Goal: Share content: Share content

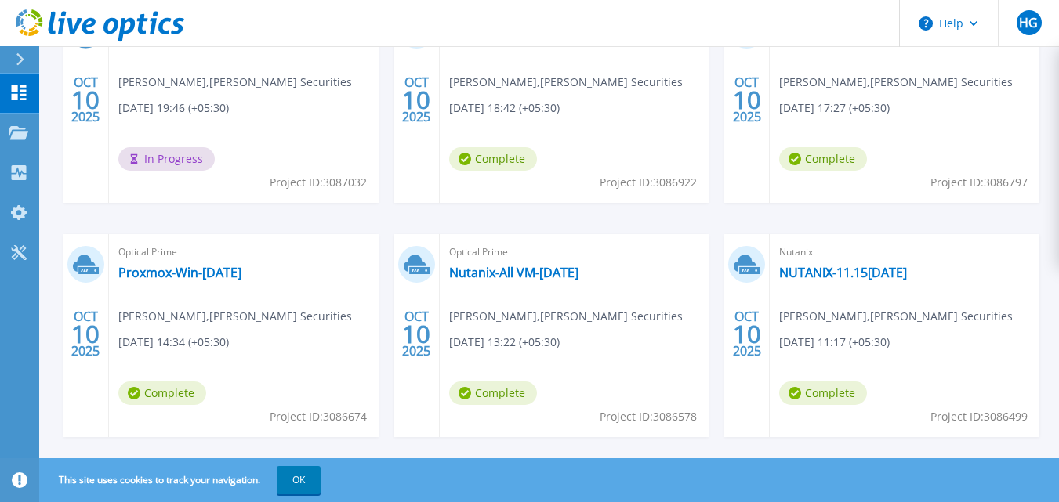
scroll to position [354, 0]
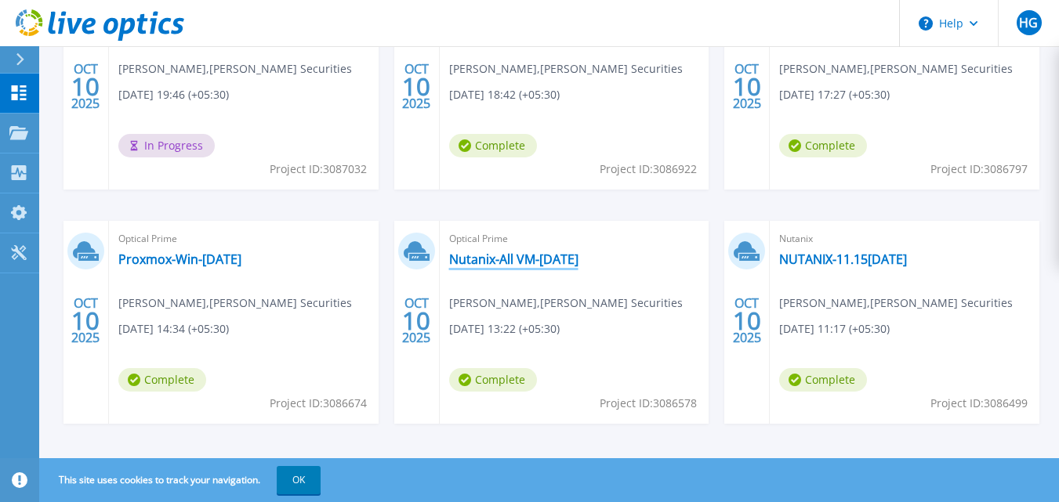
click at [487, 255] on link "Nutanix-All VM-[DATE]" at bounding box center [513, 260] width 129 height 16
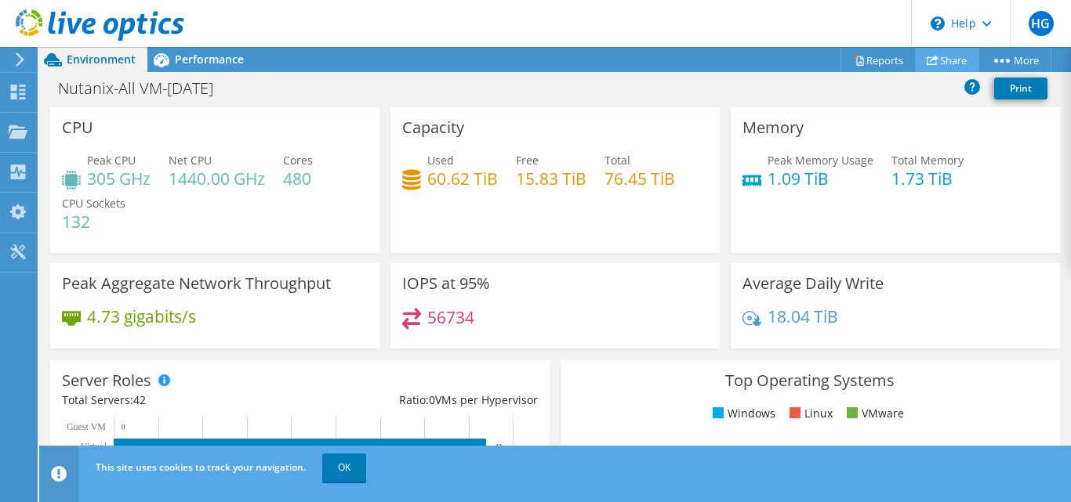
click at [954, 65] on link "Share" at bounding box center [947, 60] width 64 height 24
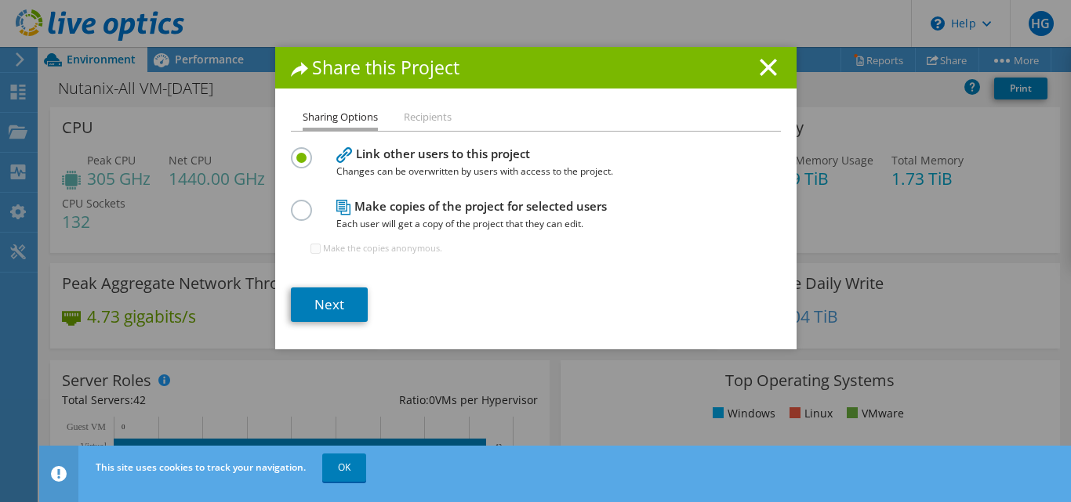
click at [297, 204] on label at bounding box center [304, 202] width 27 height 4
click at [0, 0] on input "radio" at bounding box center [0, 0] width 0 height 0
click at [328, 303] on link "Next" at bounding box center [329, 305] width 77 height 34
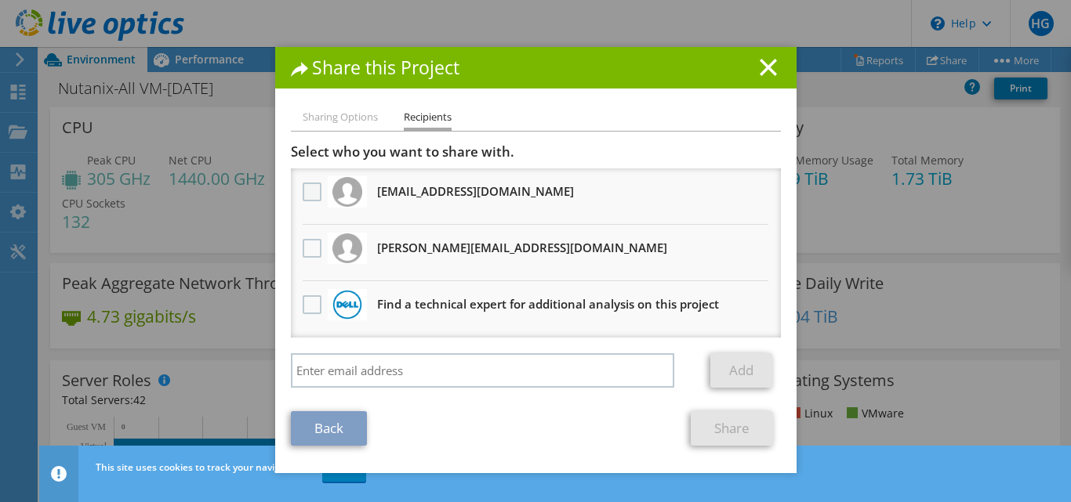
click at [303, 198] on label at bounding box center [314, 192] width 23 height 19
click at [0, 0] on input "checkbox" at bounding box center [0, 0] width 0 height 0
click at [303, 245] on label at bounding box center [314, 248] width 23 height 19
click at [0, 0] on input "checkbox" at bounding box center [0, 0] width 0 height 0
click at [715, 424] on link "Share" at bounding box center [732, 429] width 82 height 34
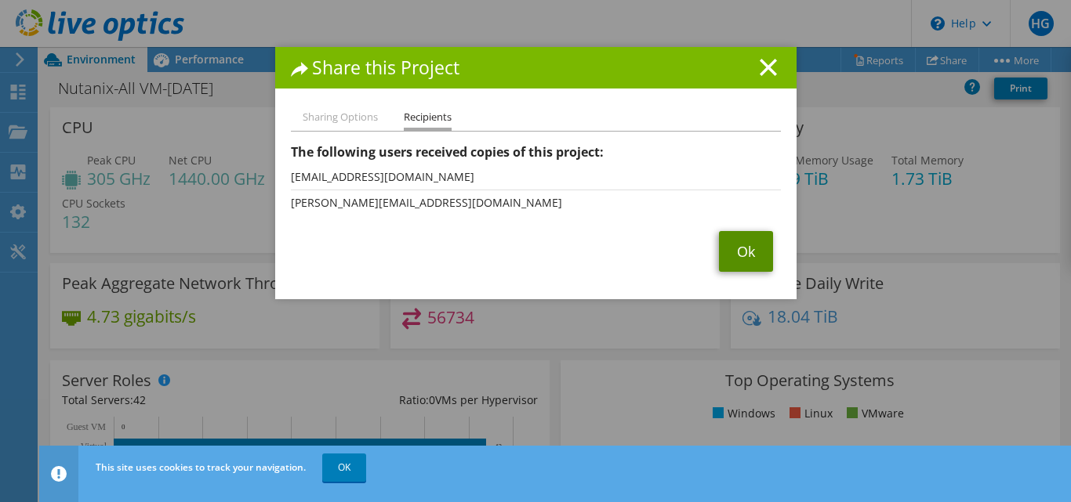
click at [740, 255] on link "Ok" at bounding box center [746, 251] width 54 height 41
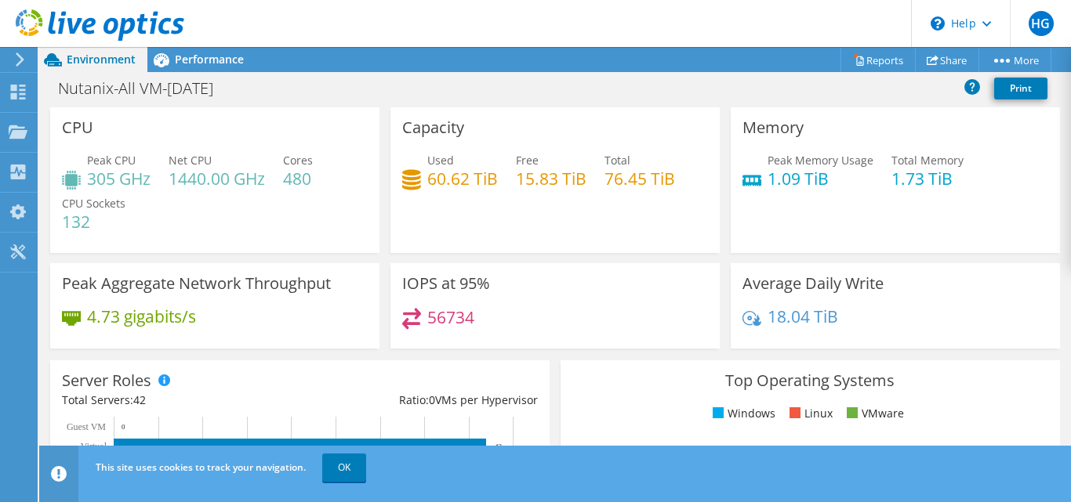
click at [16, 57] on icon at bounding box center [20, 60] width 12 height 14
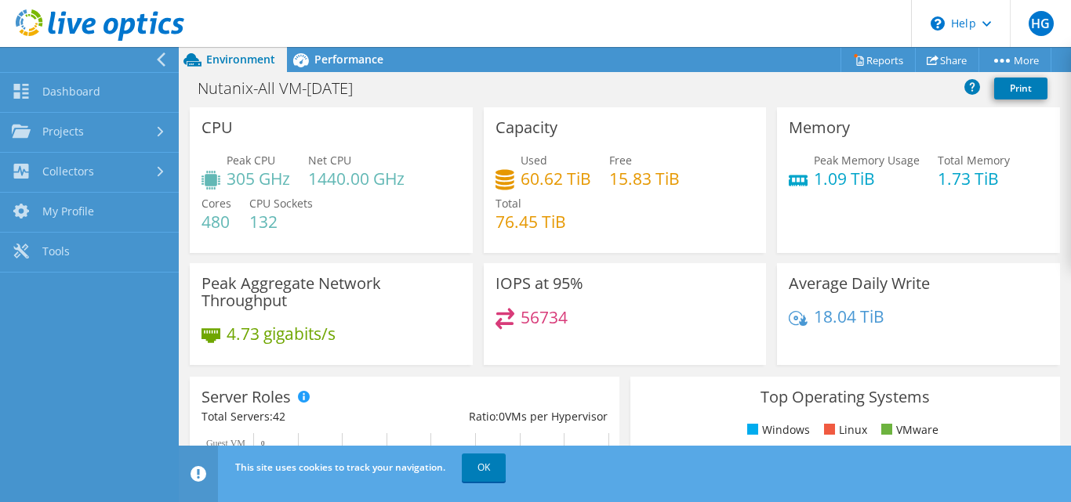
click at [16, 57] on div at bounding box center [85, 59] width 179 height 25
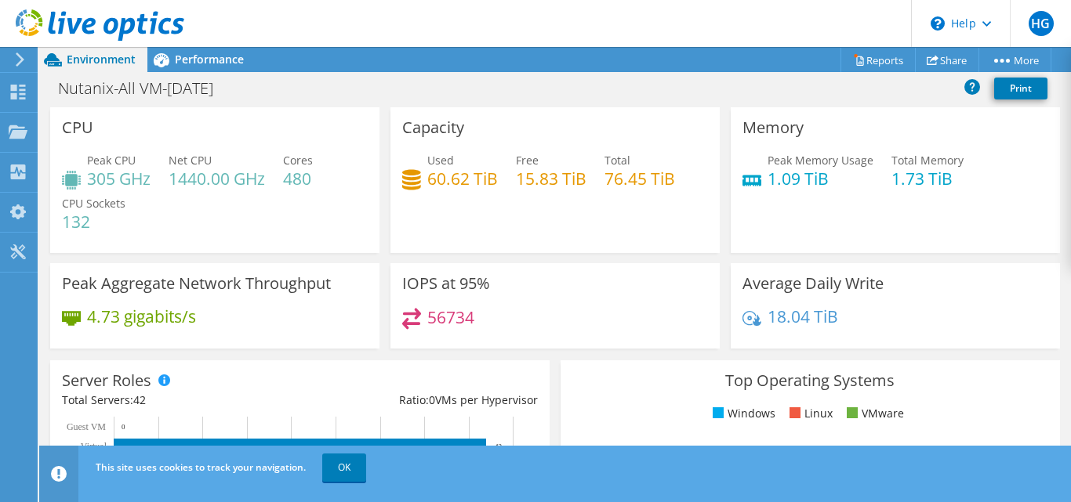
click at [16, 57] on icon at bounding box center [20, 60] width 12 height 14
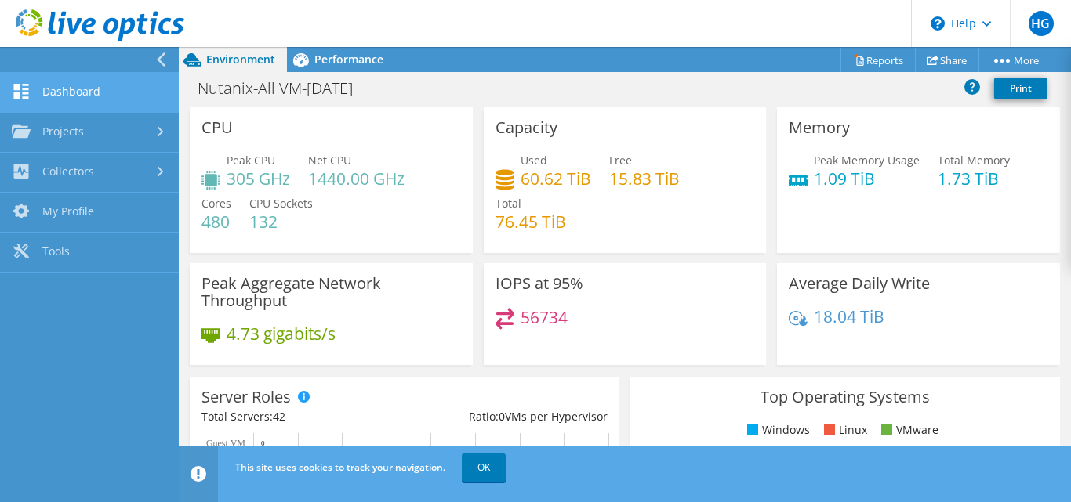
click at [41, 88] on link "Dashboard" at bounding box center [89, 93] width 179 height 40
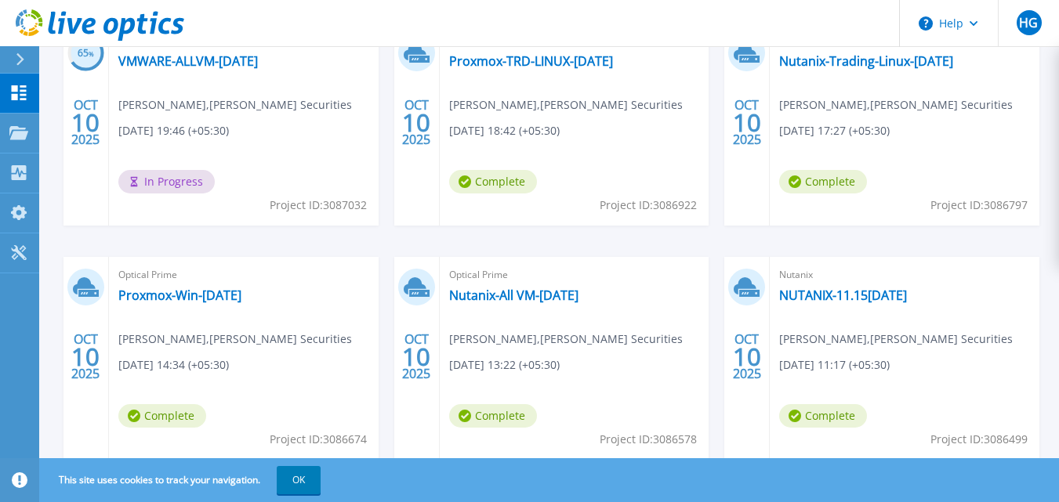
scroll to position [343, 0]
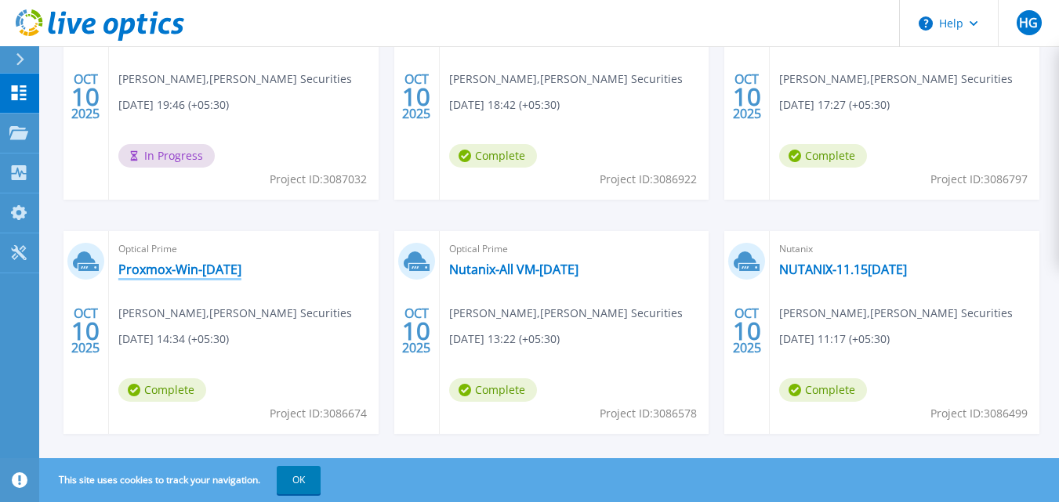
click at [215, 271] on link "Proxmox-Win-[DATE]" at bounding box center [179, 270] width 123 height 16
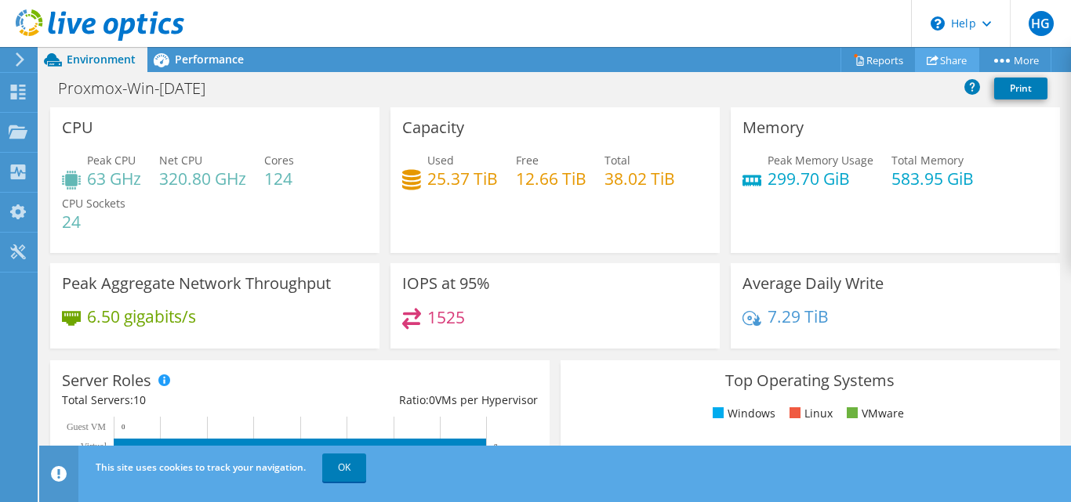
click at [932, 61] on link "Share" at bounding box center [947, 60] width 64 height 24
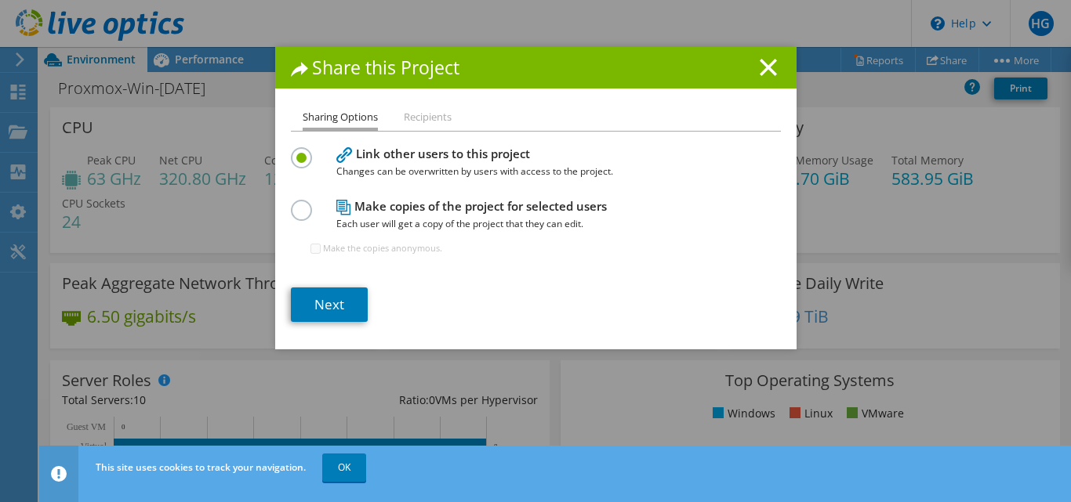
click at [294, 204] on label at bounding box center [304, 202] width 27 height 4
click at [0, 0] on input "radio" at bounding box center [0, 0] width 0 height 0
click at [327, 303] on link "Next" at bounding box center [329, 305] width 77 height 34
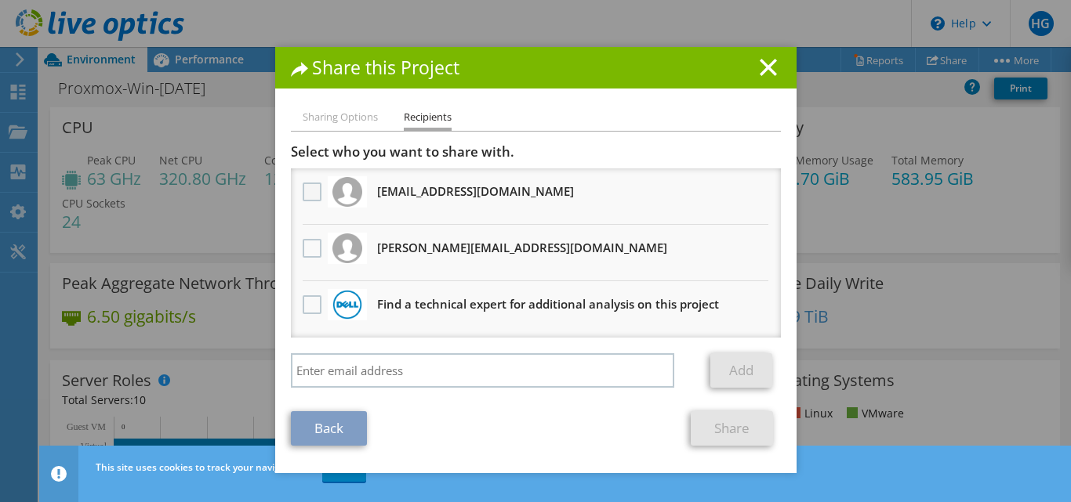
click at [305, 190] on label at bounding box center [314, 192] width 23 height 19
click at [0, 0] on input "checkbox" at bounding box center [0, 0] width 0 height 0
click at [303, 252] on label at bounding box center [314, 248] width 23 height 19
click at [0, 0] on input "checkbox" at bounding box center [0, 0] width 0 height 0
click at [716, 428] on link "Share" at bounding box center [732, 429] width 82 height 34
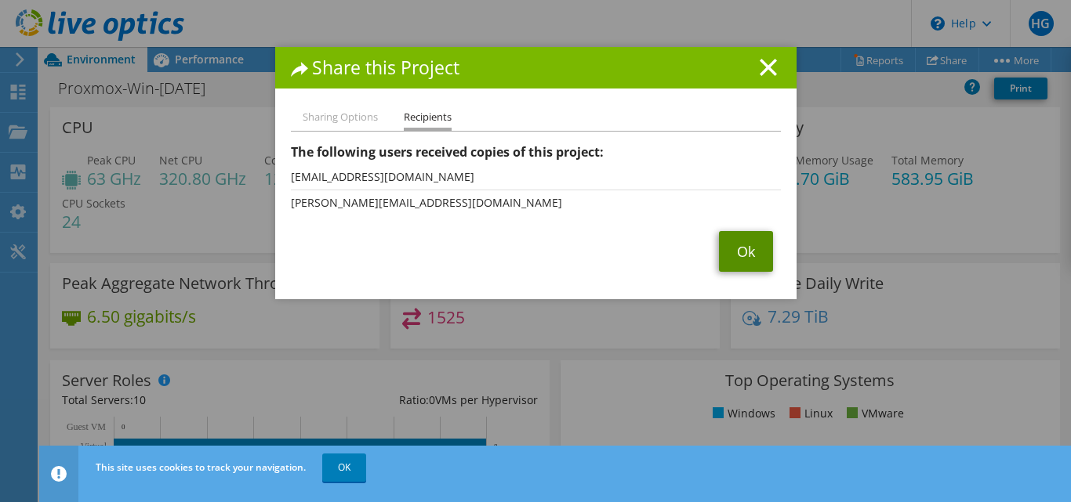
click at [734, 252] on link "Ok" at bounding box center [746, 251] width 54 height 41
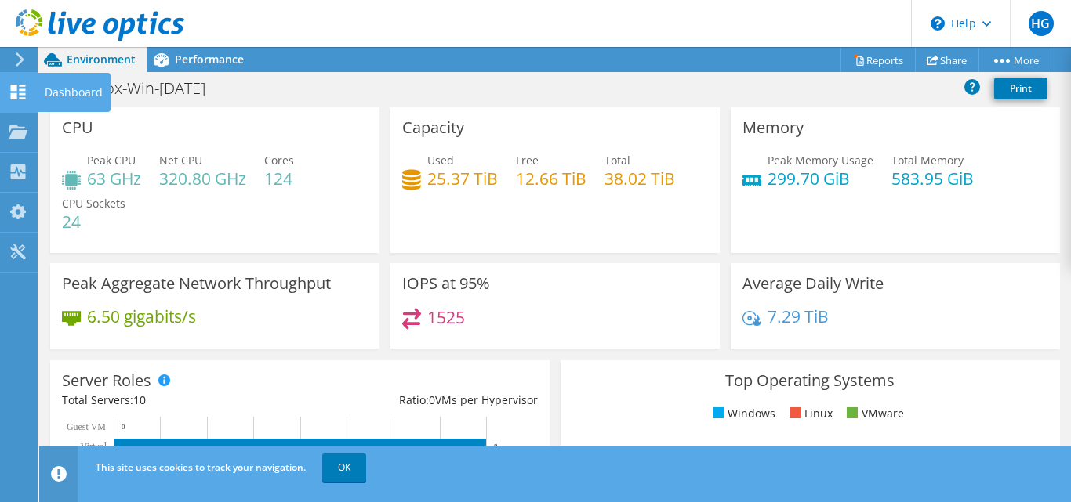
click at [9, 86] on icon at bounding box center [18, 92] width 19 height 15
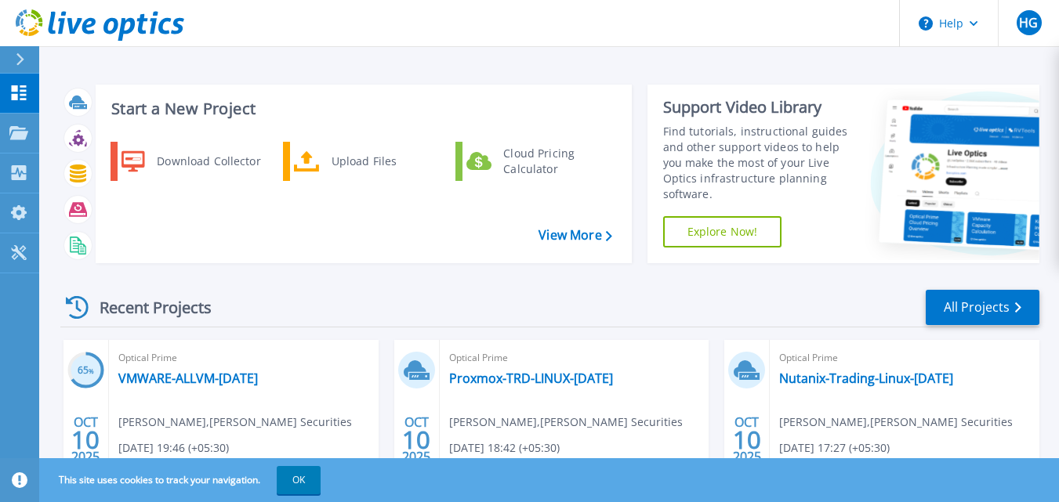
click at [19, 60] on icon at bounding box center [20, 59] width 9 height 13
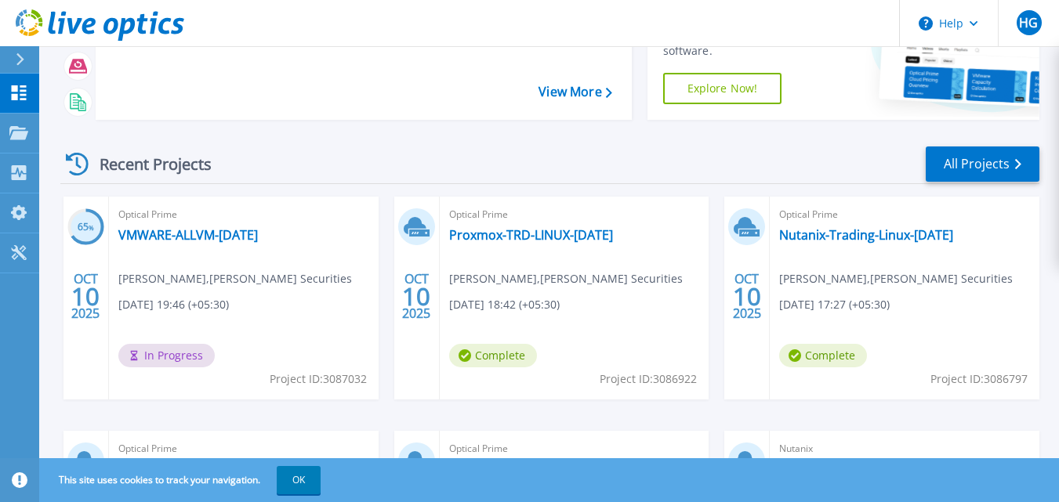
scroll to position [145, 0]
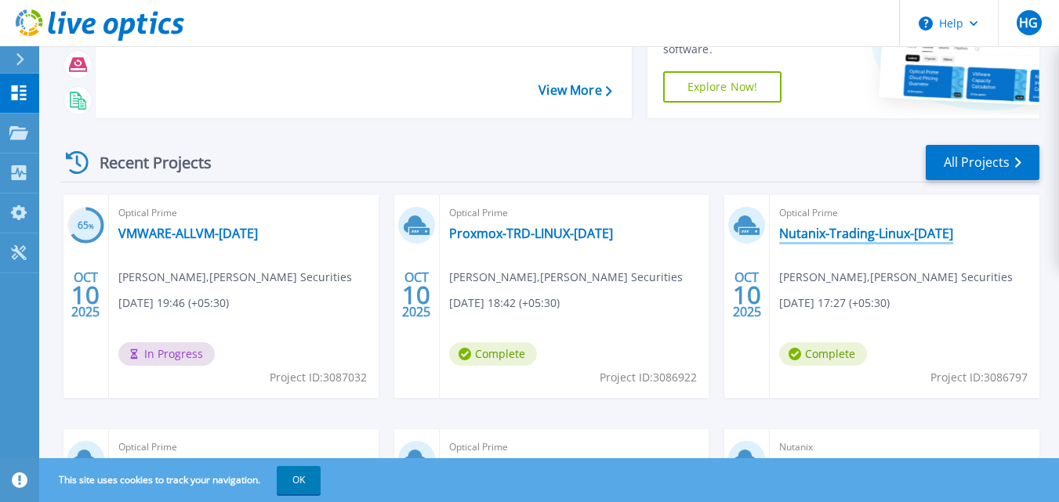
click at [867, 234] on link "Nutanix-Trading-Linux-[DATE]" at bounding box center [866, 234] width 174 height 16
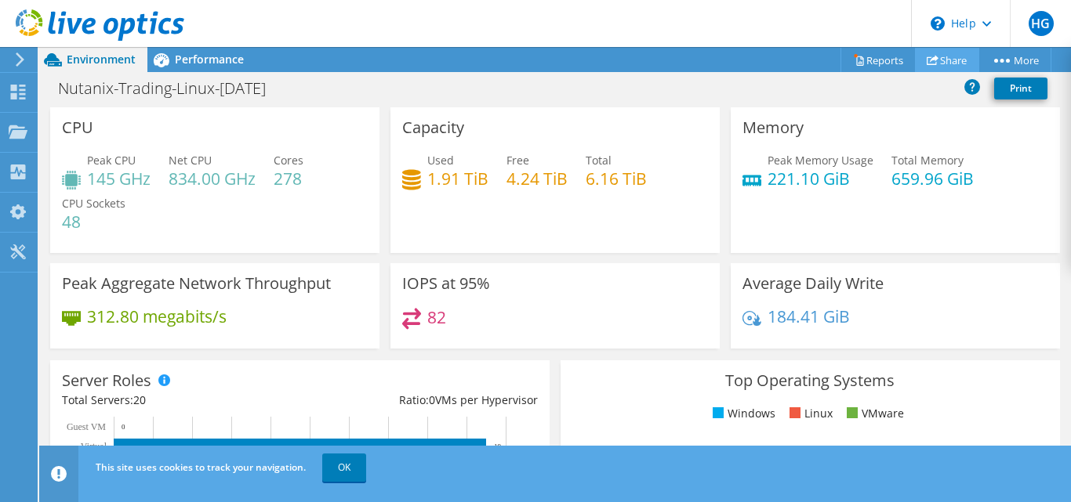
click at [940, 63] on link "Share" at bounding box center [947, 60] width 64 height 24
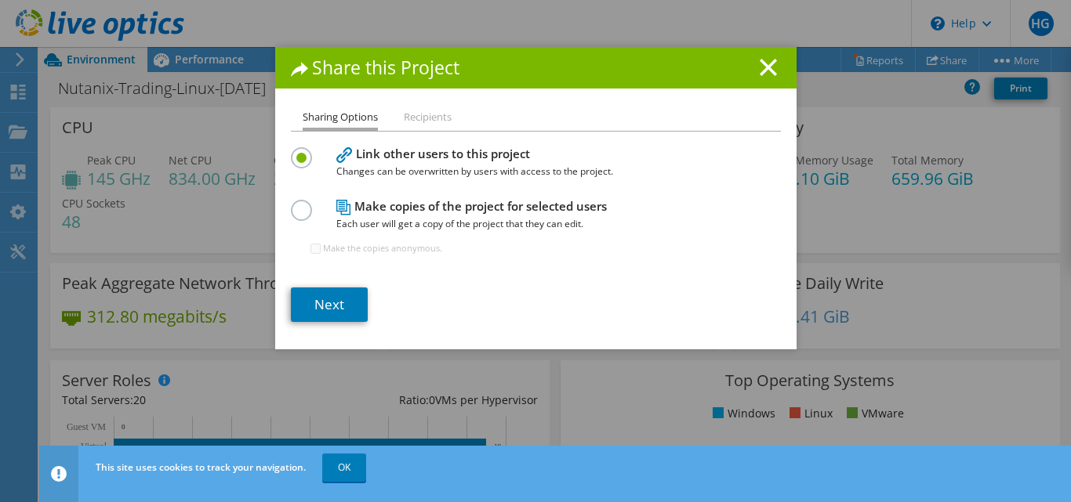
click at [293, 204] on label at bounding box center [304, 202] width 27 height 4
click at [0, 0] on input "radio" at bounding box center [0, 0] width 0 height 0
click at [330, 303] on link "Next" at bounding box center [329, 305] width 77 height 34
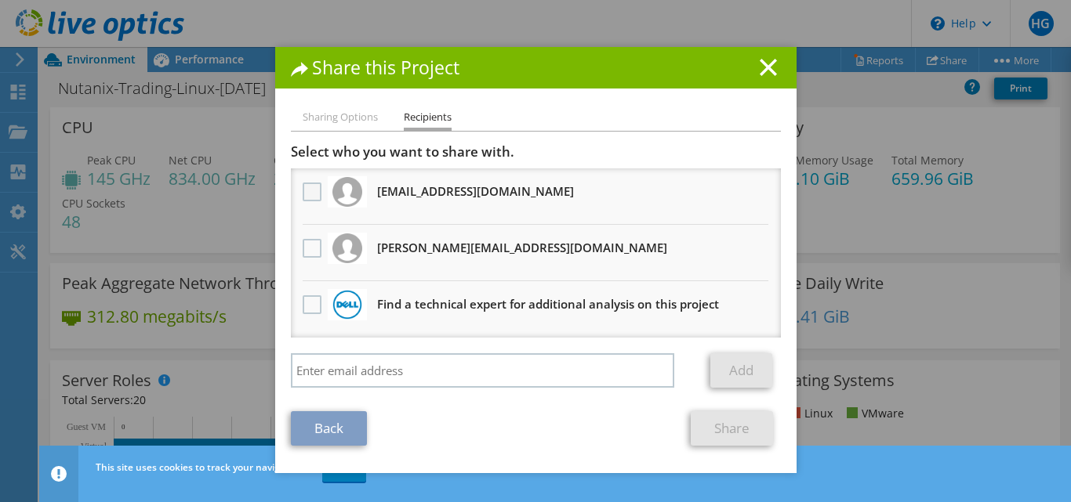
click at [306, 196] on label at bounding box center [314, 192] width 23 height 19
click at [0, 0] on input "checkbox" at bounding box center [0, 0] width 0 height 0
click at [305, 248] on label at bounding box center [314, 248] width 23 height 19
click at [0, 0] on input "checkbox" at bounding box center [0, 0] width 0 height 0
click at [708, 420] on link "Share" at bounding box center [732, 429] width 82 height 34
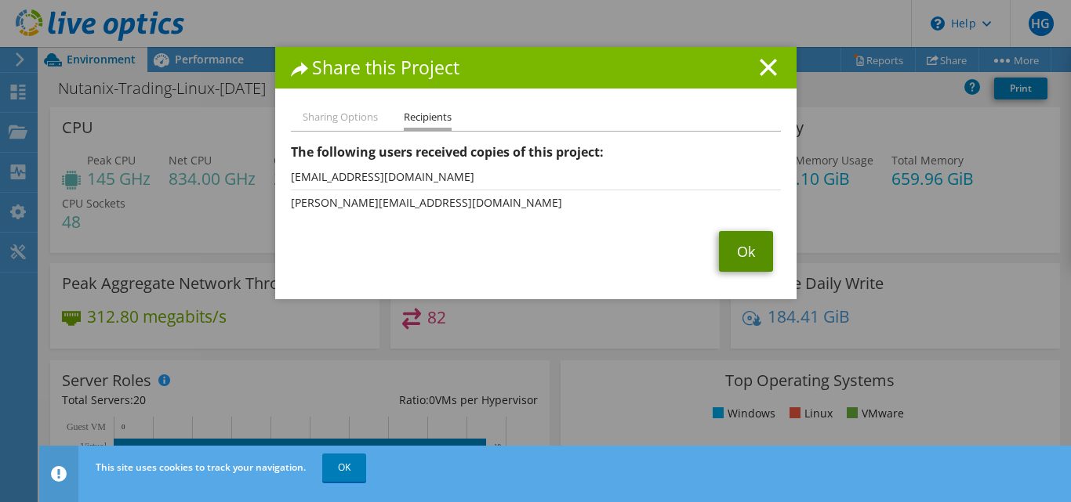
click at [750, 248] on link "Ok" at bounding box center [746, 251] width 54 height 41
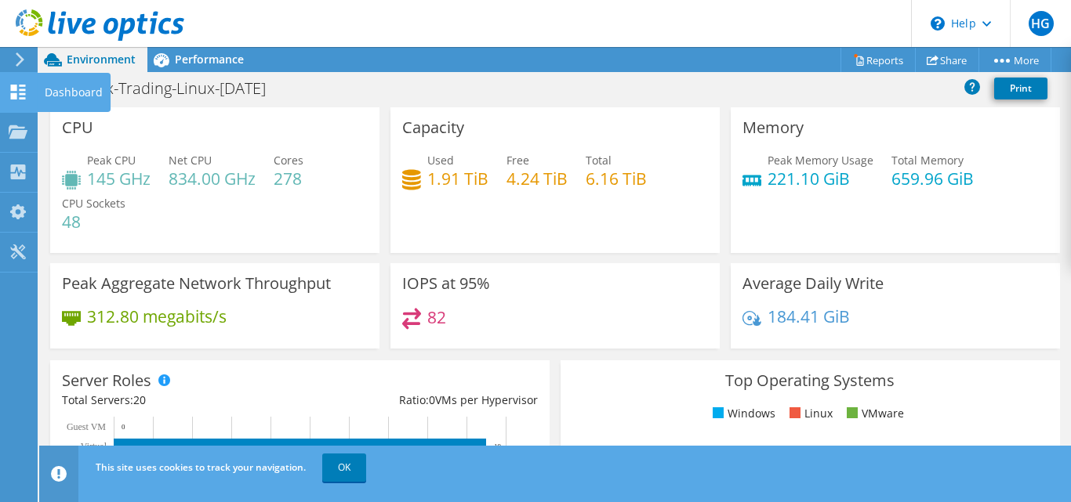
click at [72, 96] on div "Dashboard" at bounding box center [74, 92] width 74 height 39
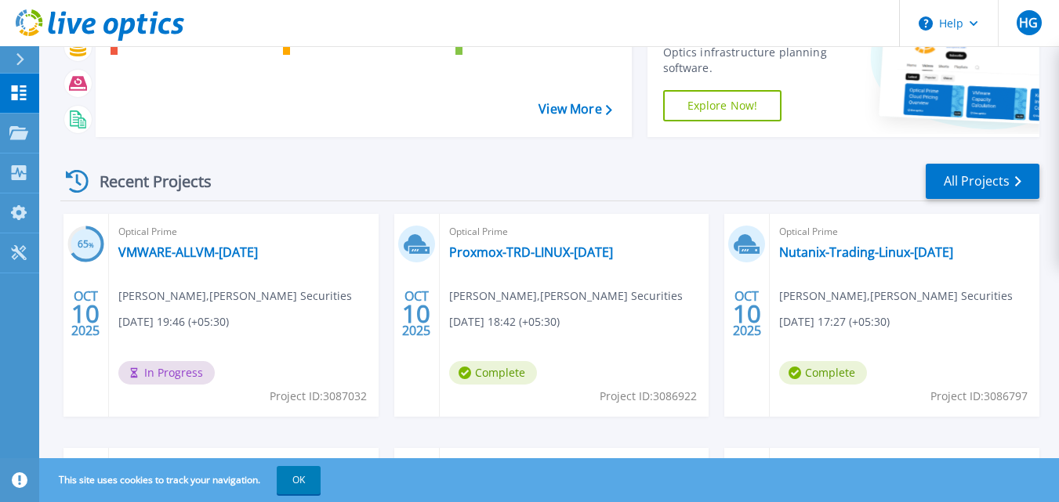
scroll to position [132, 0]
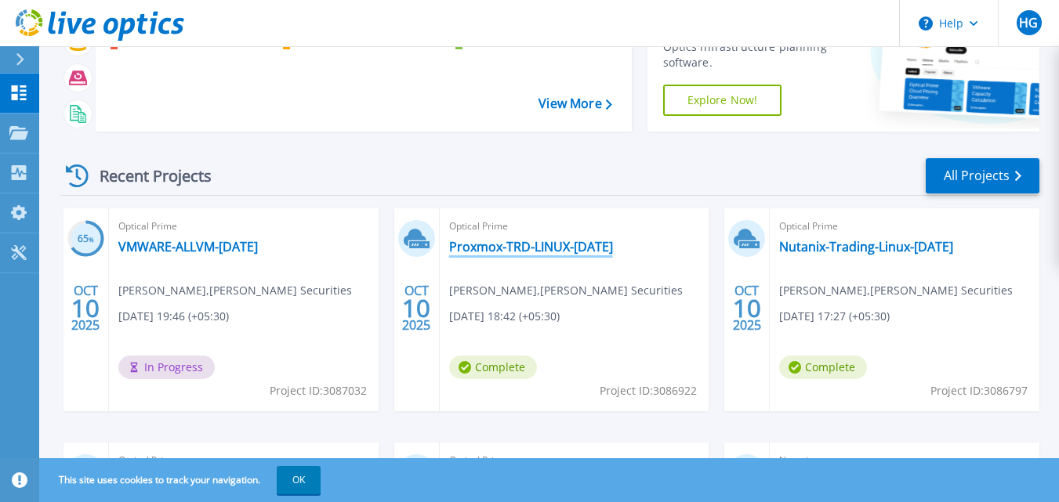
click at [568, 249] on link "Proxmox-TRD-LINUX-[DATE]" at bounding box center [531, 247] width 164 height 16
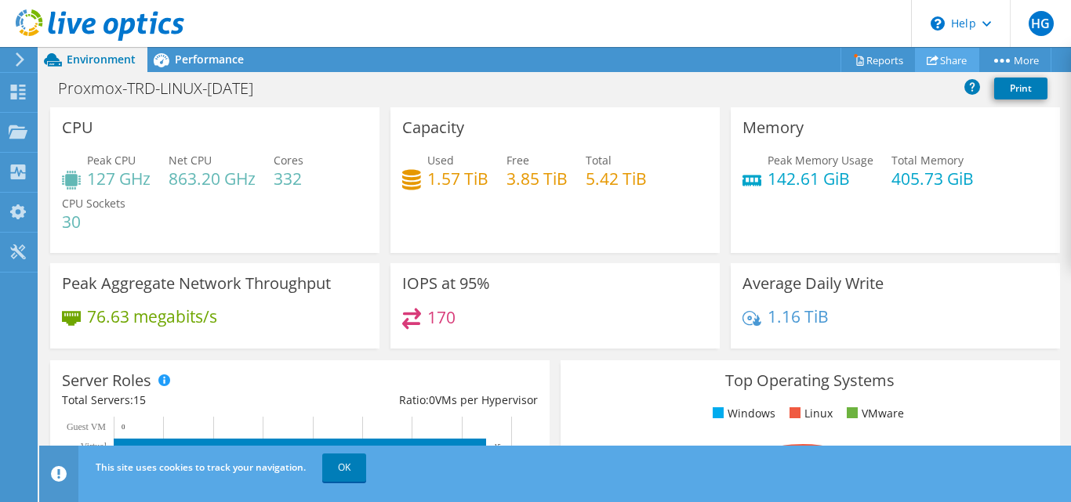
click at [930, 63] on use at bounding box center [933, 60] width 12 height 10
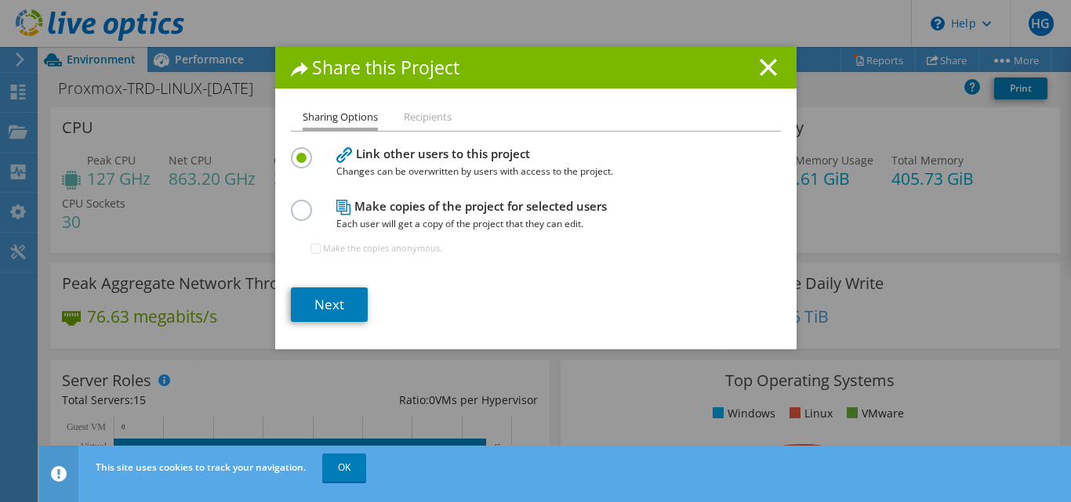
click at [294, 204] on label at bounding box center [304, 202] width 27 height 4
click at [0, 0] on input "radio" at bounding box center [0, 0] width 0 height 0
click at [335, 301] on link "Next" at bounding box center [329, 305] width 77 height 34
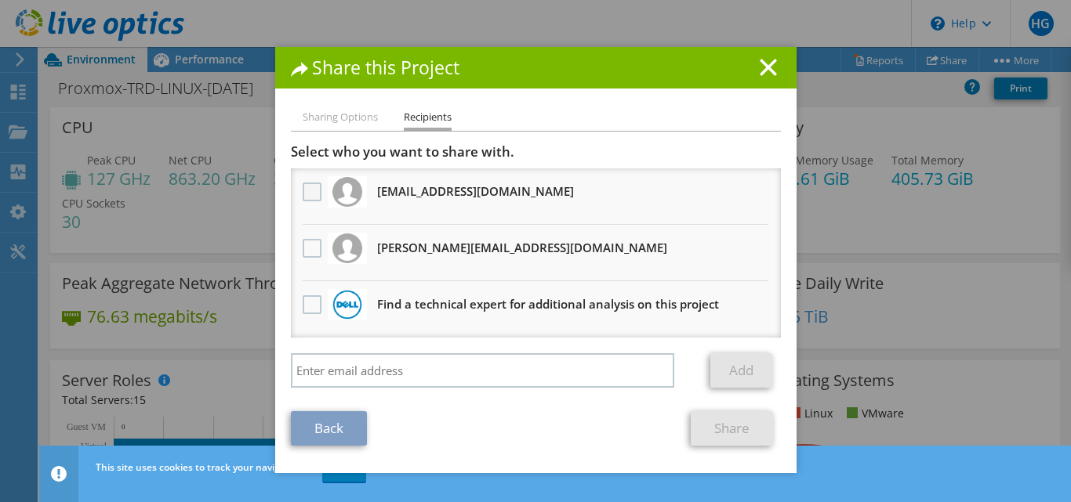
click at [303, 194] on label at bounding box center [314, 192] width 23 height 19
click at [0, 0] on input "checkbox" at bounding box center [0, 0] width 0 height 0
click at [303, 246] on label at bounding box center [314, 248] width 23 height 19
click at [0, 0] on input "checkbox" at bounding box center [0, 0] width 0 height 0
click at [718, 430] on link "Share" at bounding box center [732, 429] width 82 height 34
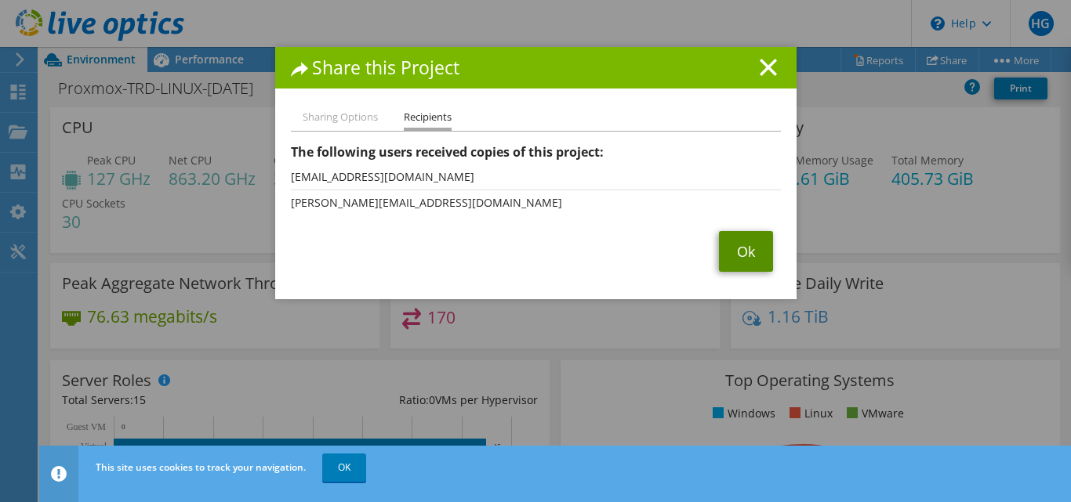
click at [730, 256] on link "Ok" at bounding box center [746, 251] width 54 height 41
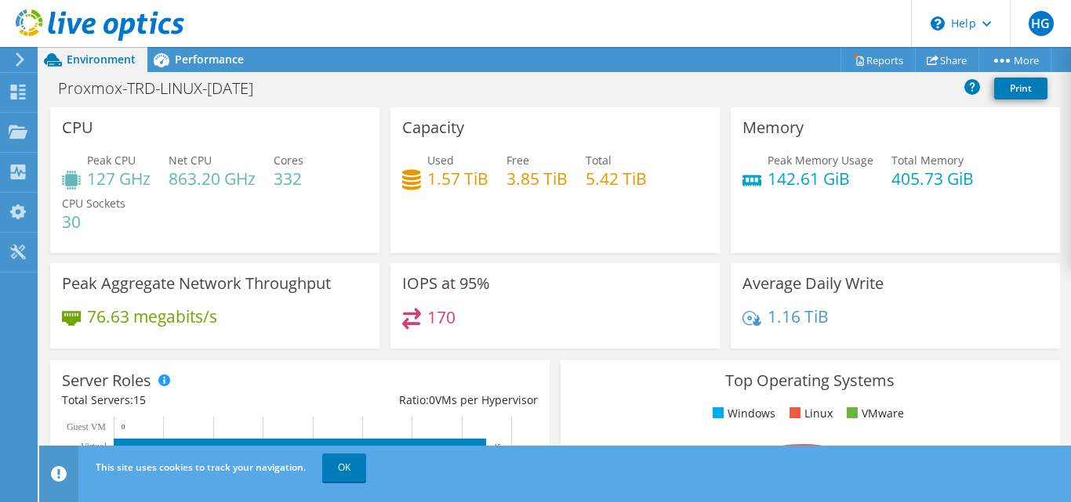
click at [13, 56] on div at bounding box center [17, 60] width 17 height 14
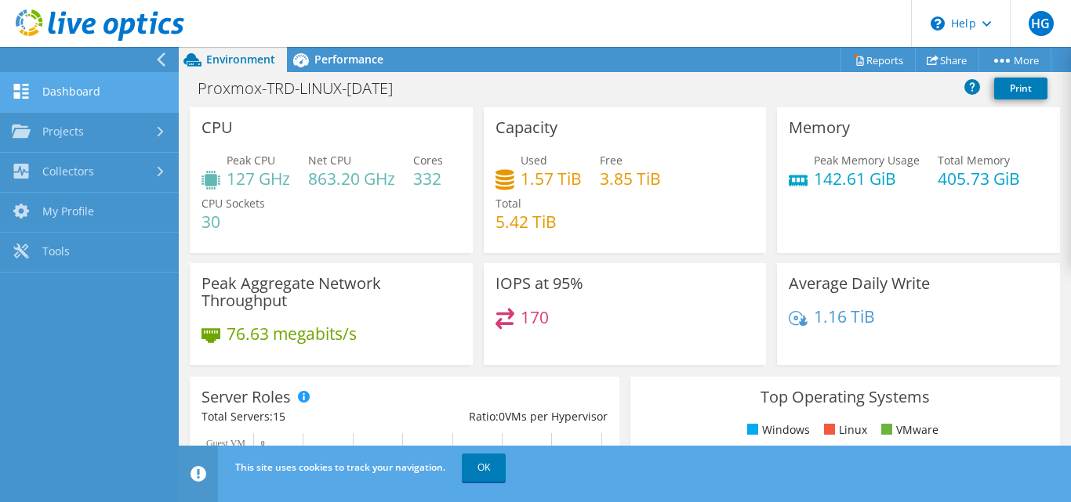
click at [63, 89] on link "Dashboard" at bounding box center [89, 93] width 179 height 40
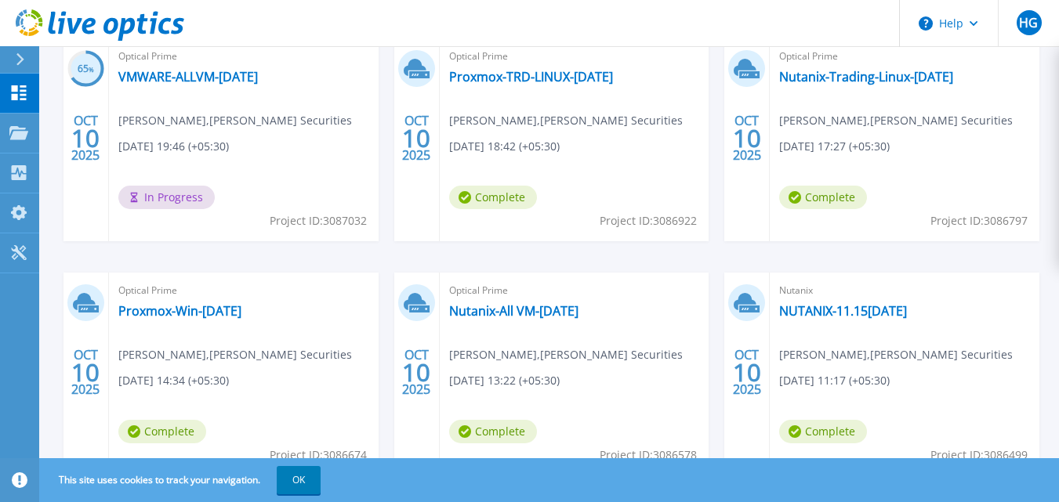
scroll to position [303, 0]
click at [1023, 24] on span "HG" at bounding box center [1028, 22] width 19 height 13
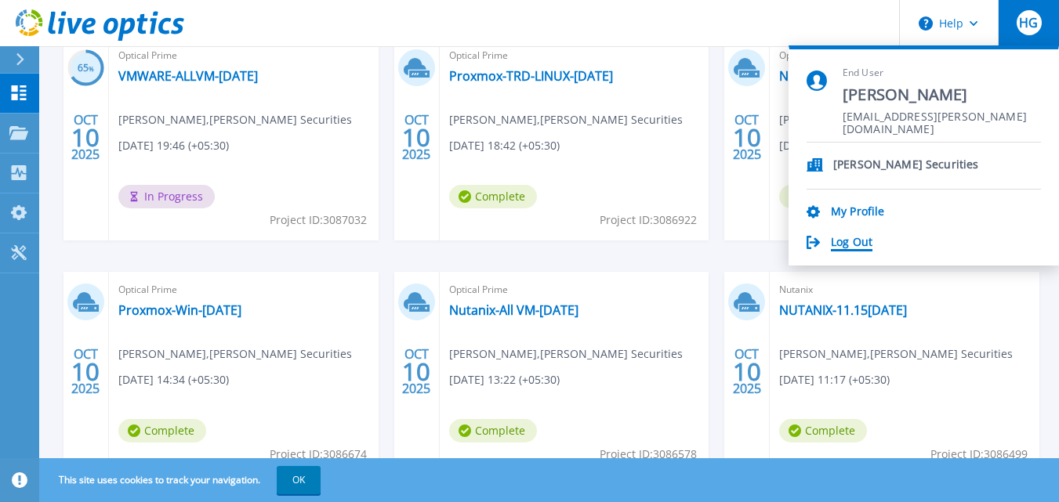
click at [860, 242] on link "Log Out" at bounding box center [852, 243] width 42 height 15
